Goal: Transaction & Acquisition: Purchase product/service

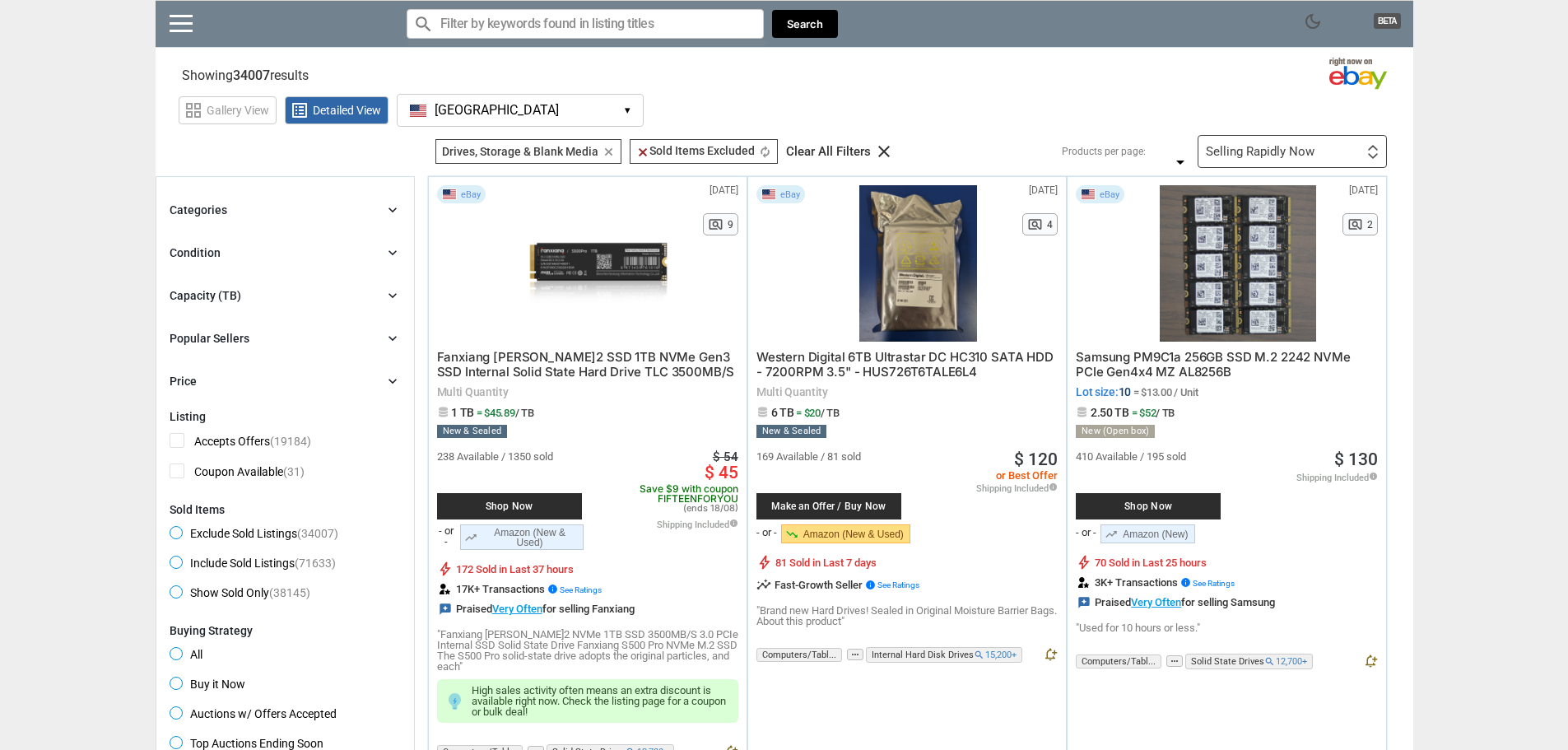
click at [293, 212] on div "Categories chevron_right" at bounding box center [285, 209] width 231 height 20
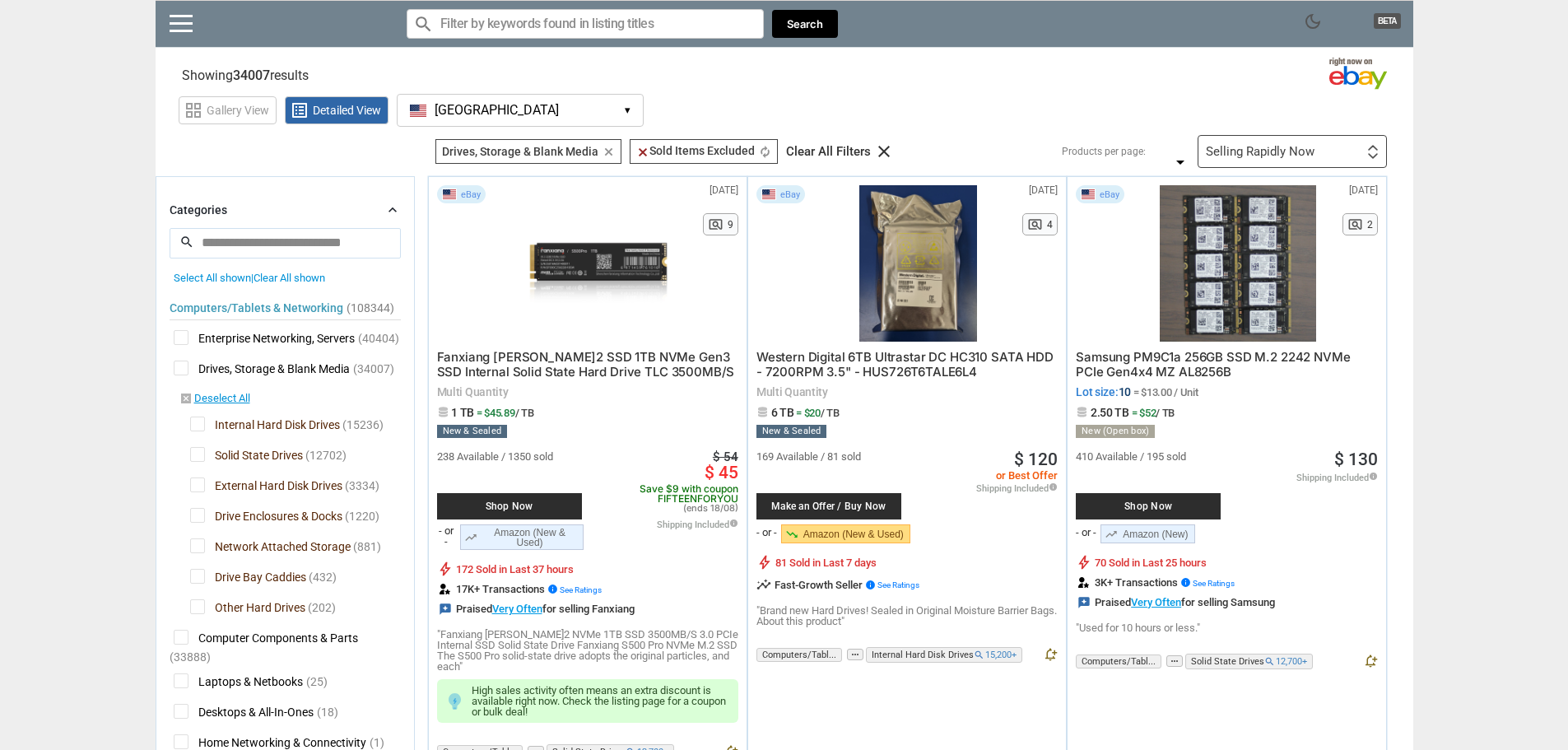
click at [293, 212] on div "Categories chevron_right" at bounding box center [285, 209] width 231 height 20
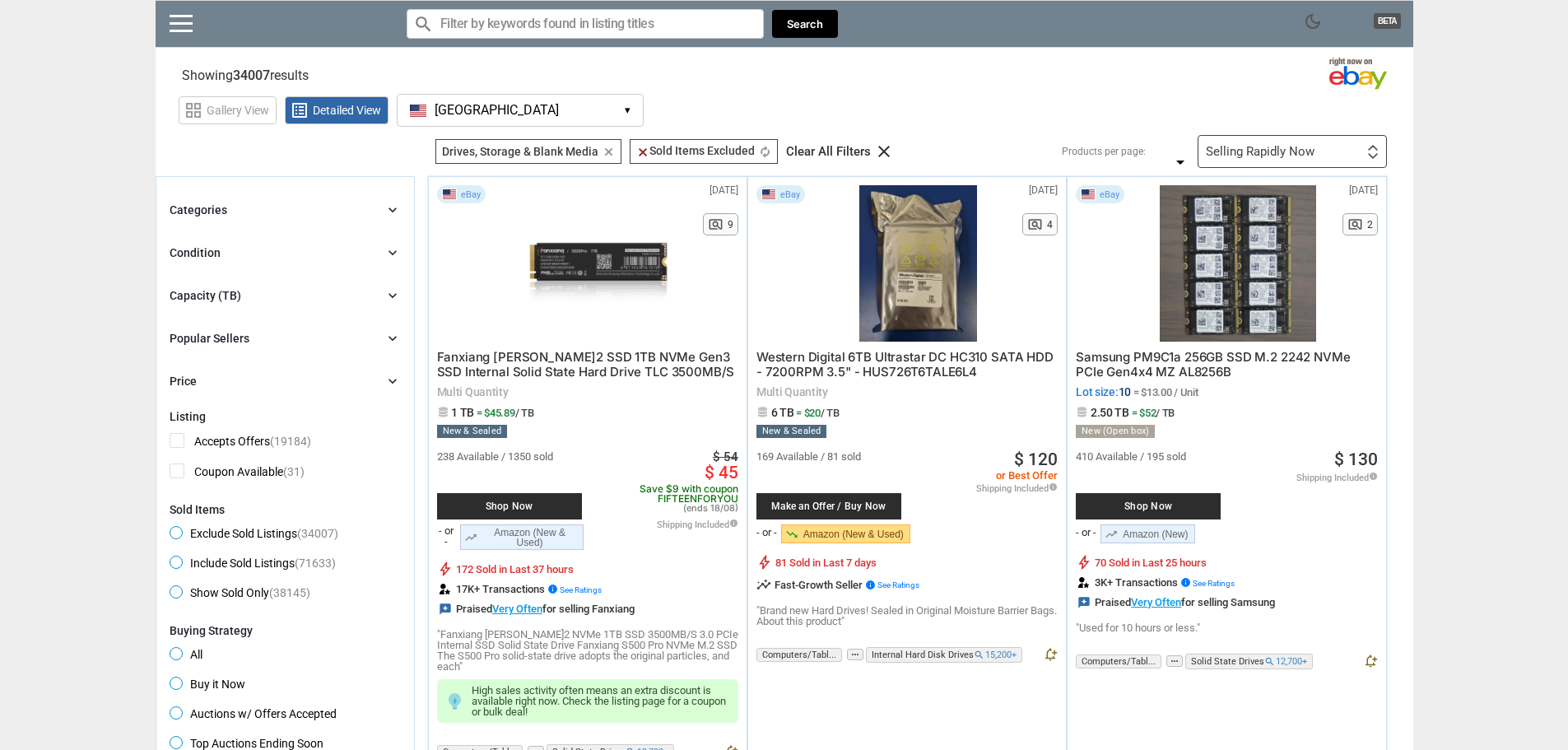
click at [352, 252] on div "Condition chevron_right" at bounding box center [285, 252] width 231 height 20
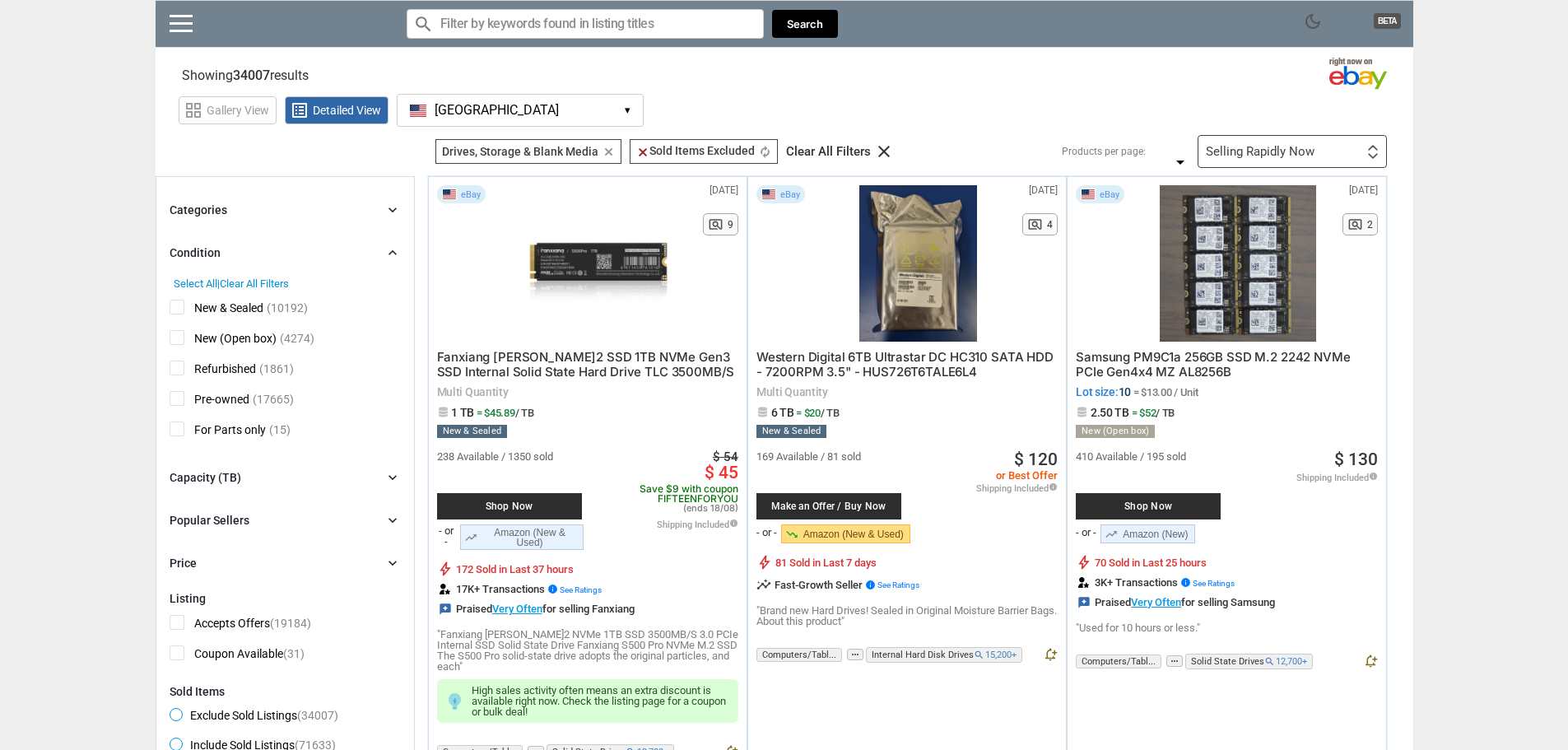
click at [255, 368] on span "Refurbished" at bounding box center [213, 371] width 86 height 21
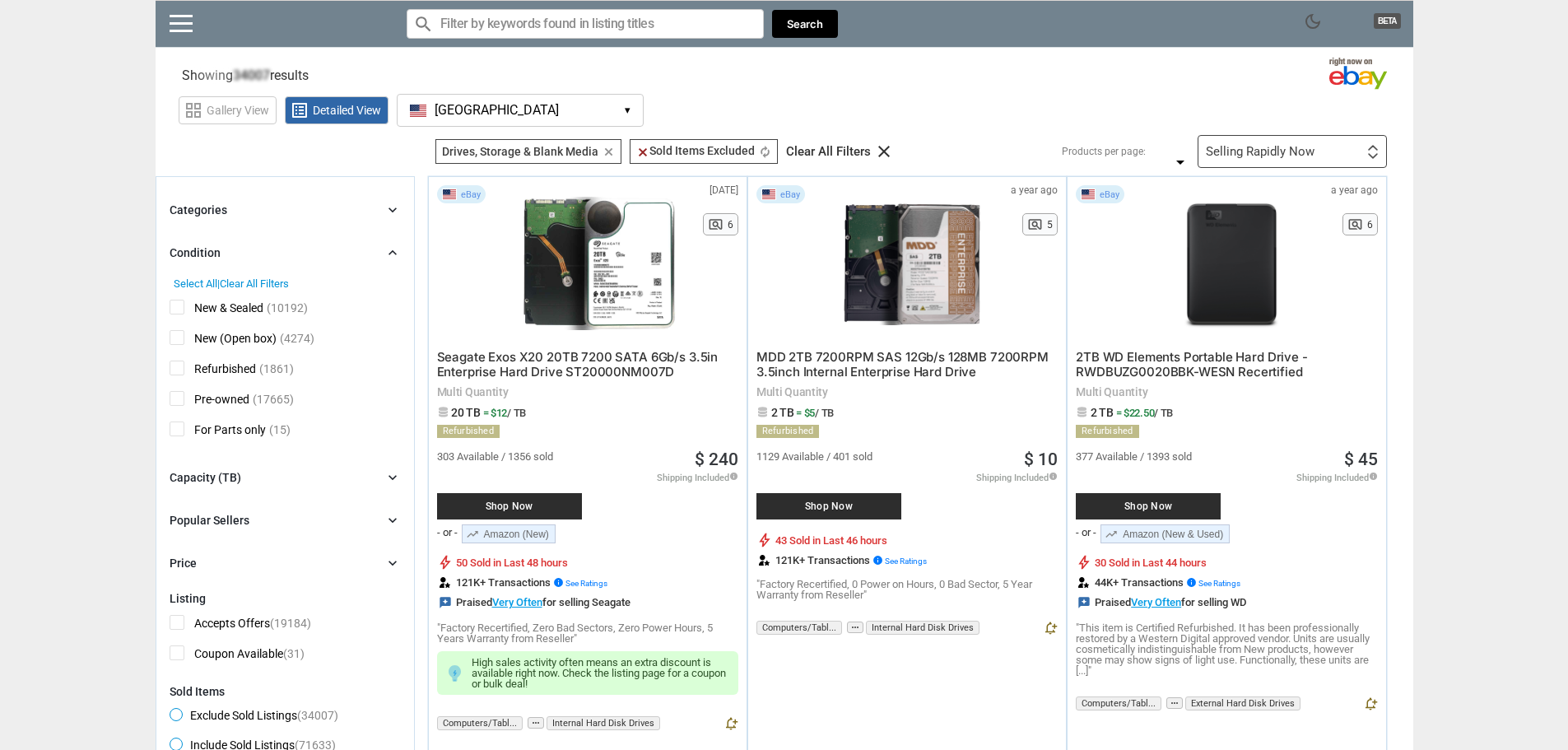
click at [775, 155] on div "Selling Rapidly Now First or Last Chance to Buy Recently Listed Selling Rapidly…" at bounding box center [1292, 151] width 189 height 33
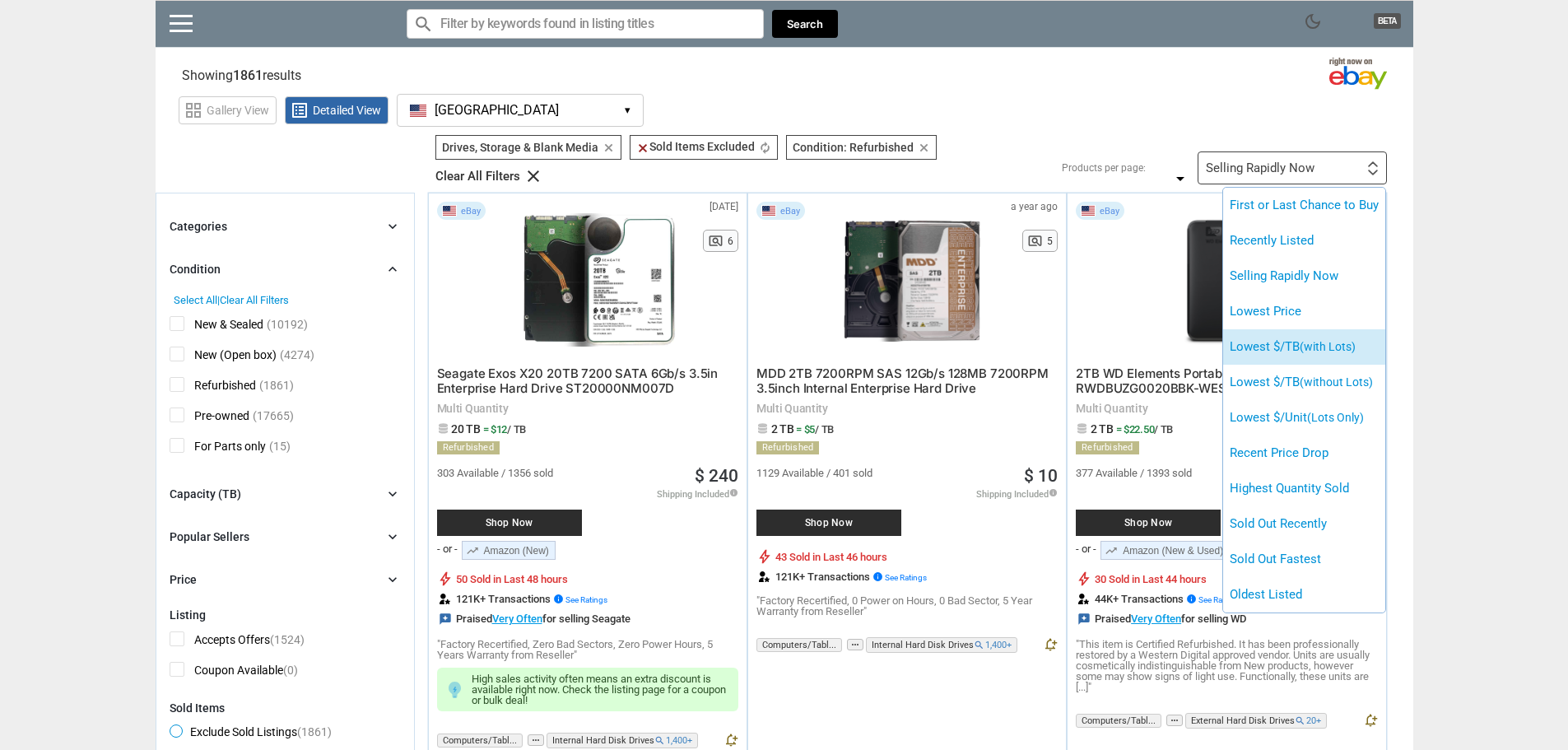
click at [775, 337] on li "Lowest $/TB (with Lots)" at bounding box center [1304, 347] width 162 height 36
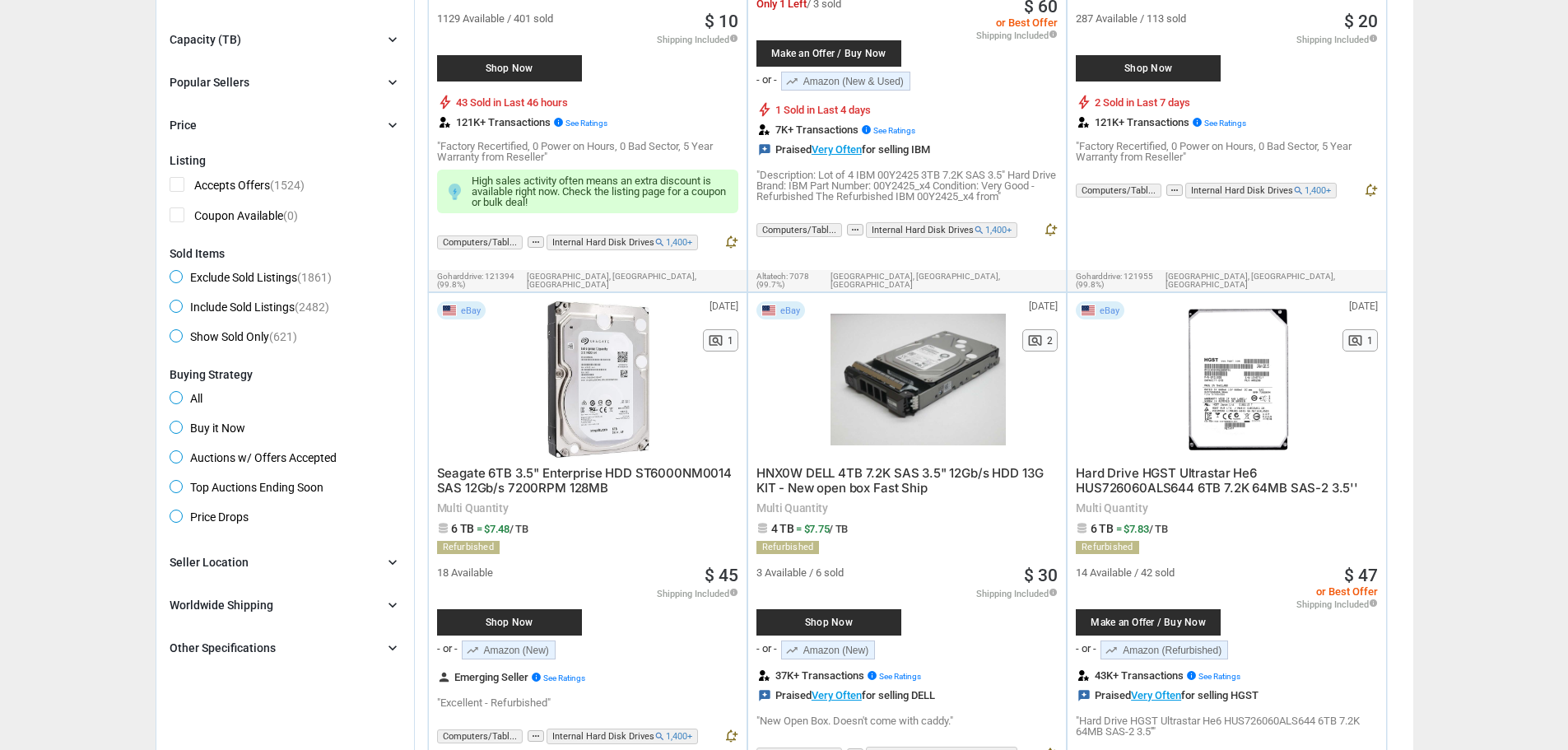
scroll to position [494, 0]
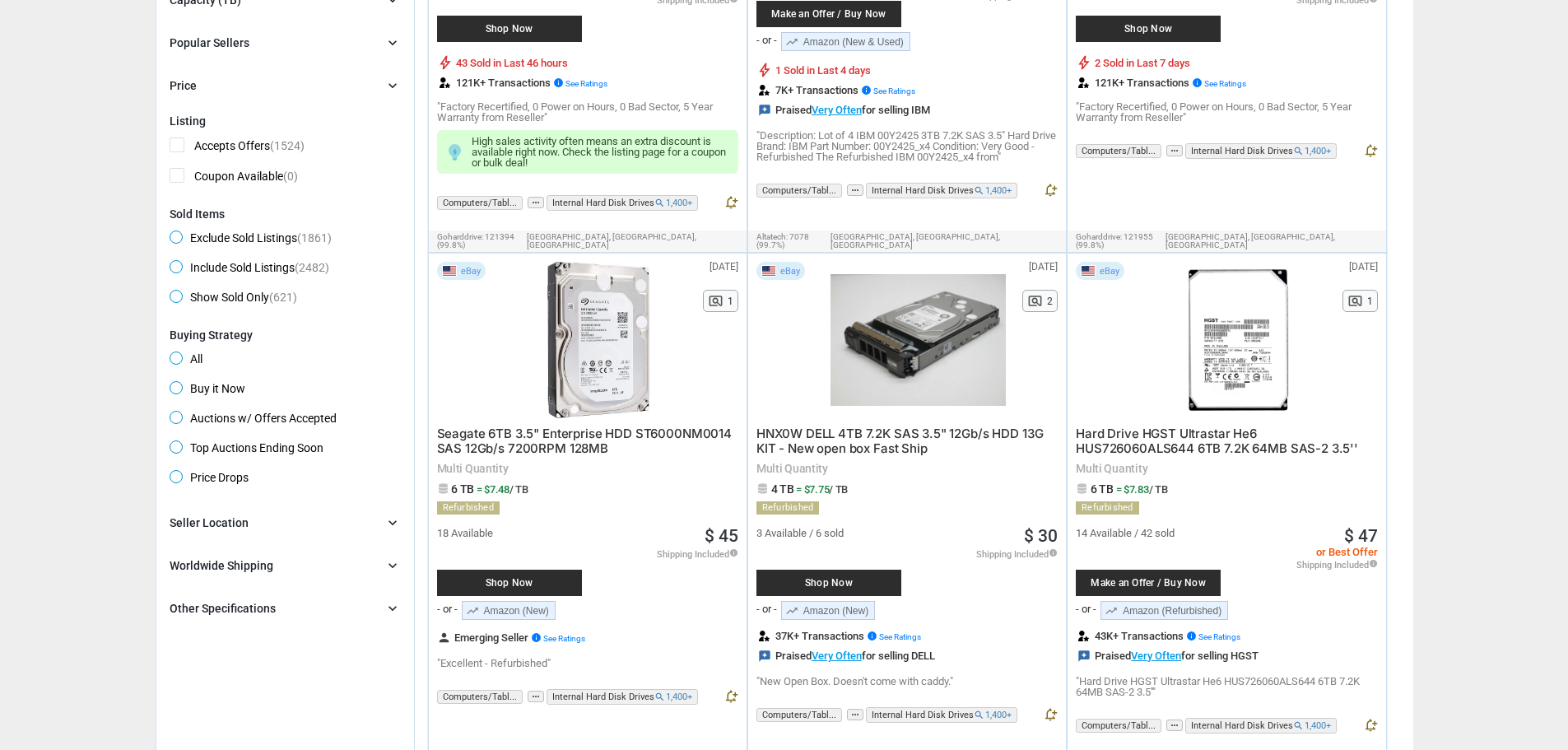
click at [613, 389] on div at bounding box center [598, 339] width 175 height 157
